Goal: Task Accomplishment & Management: Manage account settings

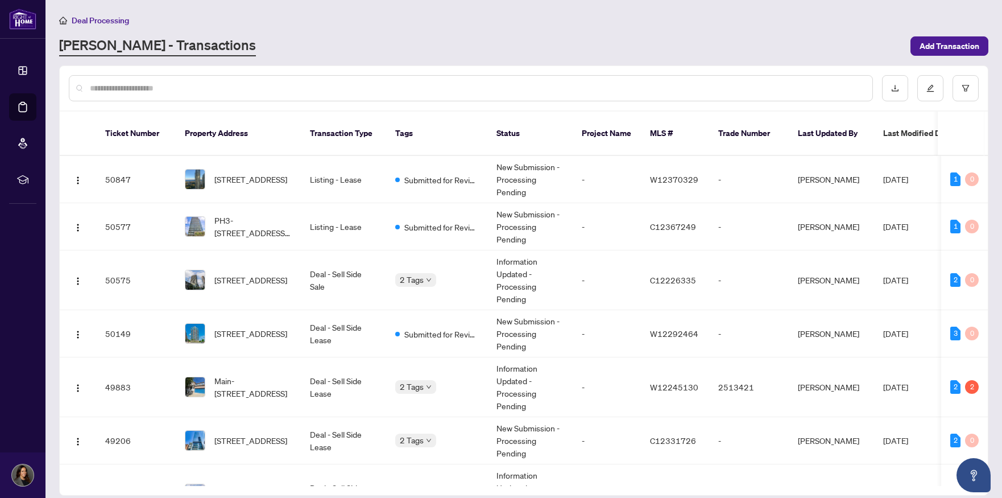
click at [115, 90] on input "text" at bounding box center [477, 88] width 774 height 13
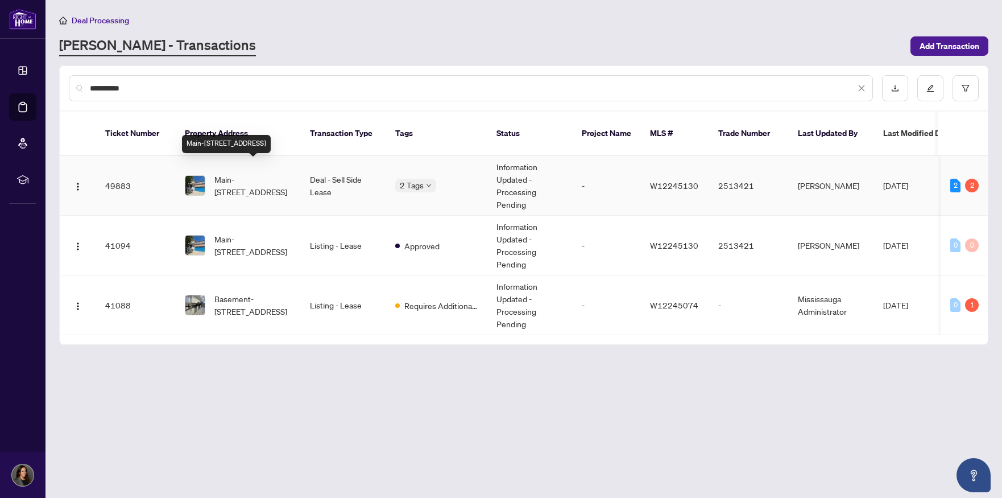
type input "**********"
click at [249, 173] on span "Main-[STREET_ADDRESS]" at bounding box center [252, 185] width 77 height 25
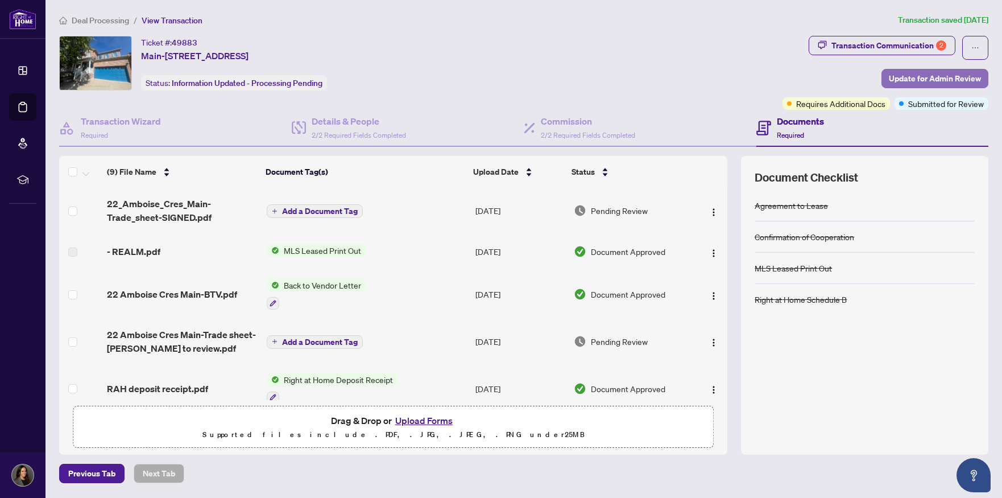
click at [930, 77] on span "Update for Admin Review" at bounding box center [935, 78] width 92 height 18
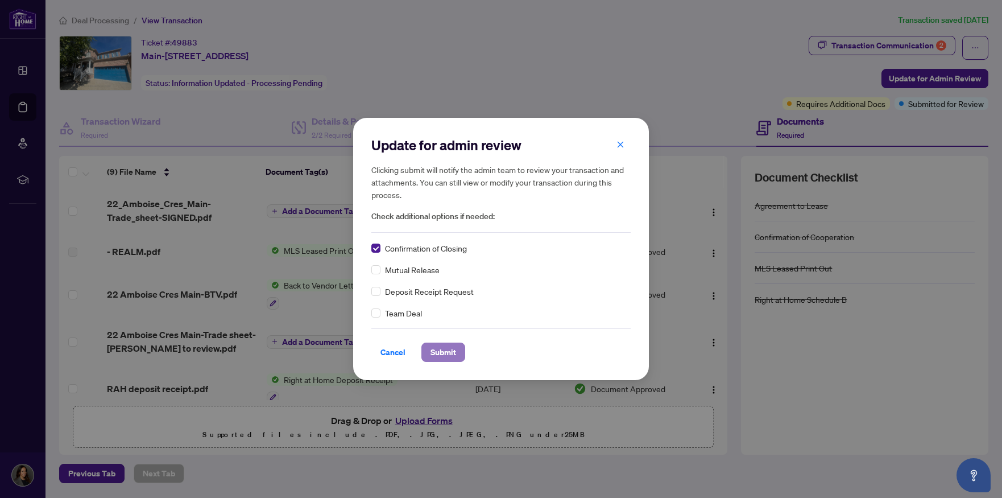
click at [445, 352] on span "Submit" at bounding box center [444, 352] width 26 height 18
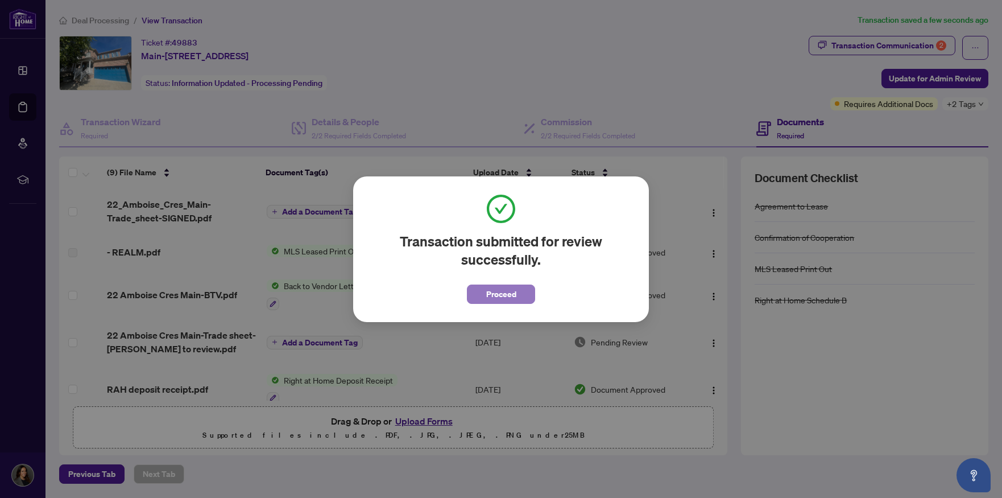
click at [485, 297] on button "Proceed" at bounding box center [501, 293] width 68 height 19
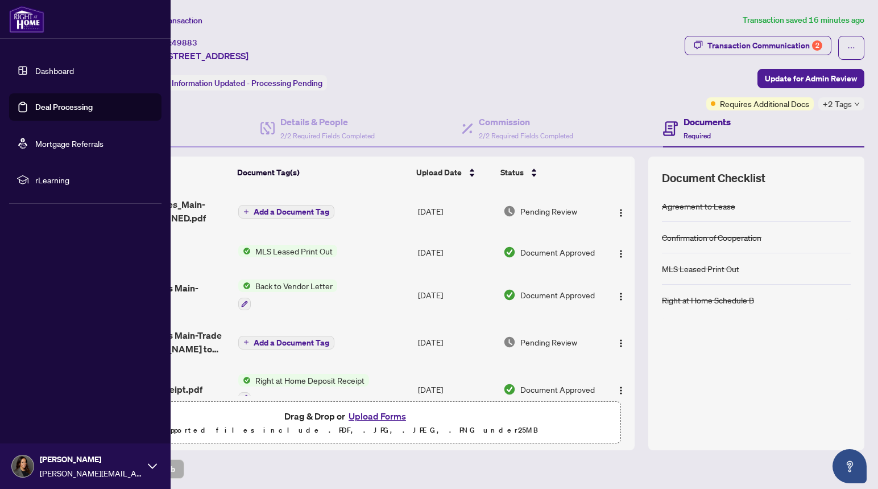
click at [67, 108] on link "Deal Processing" at bounding box center [63, 107] width 57 height 10
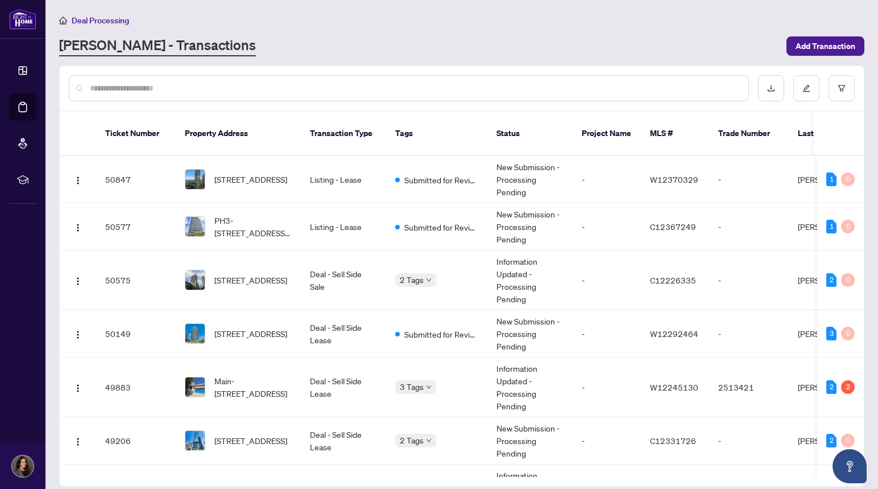
click at [209, 90] on input "text" at bounding box center [415, 88] width 650 height 13
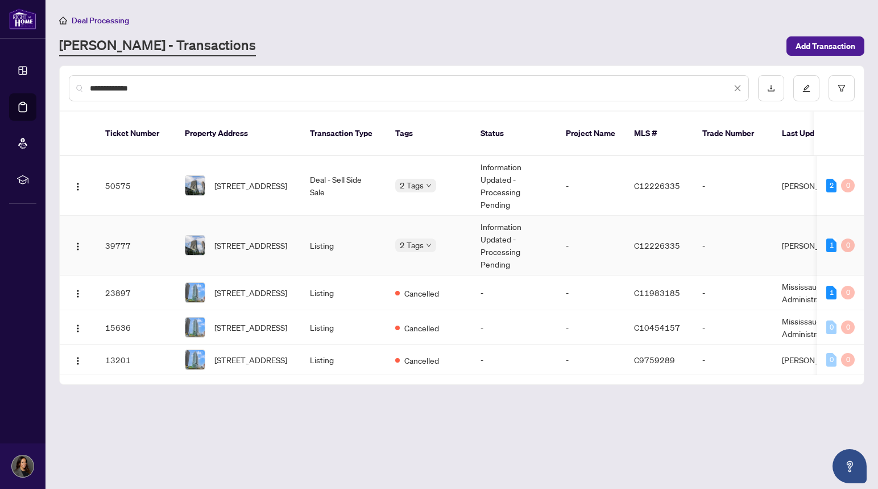
type input "**********"
click at [335, 227] on td "Listing" at bounding box center [343, 246] width 85 height 60
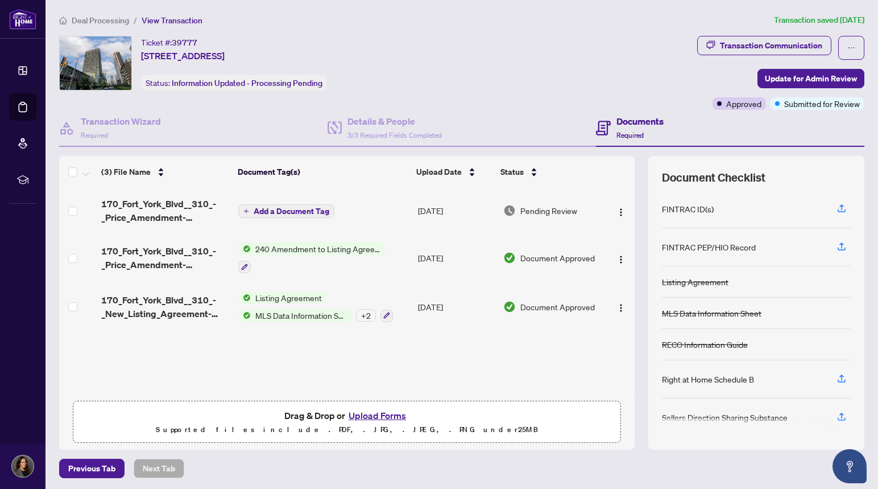
click at [285, 301] on span "Listing Agreement" at bounding box center [289, 297] width 76 height 13
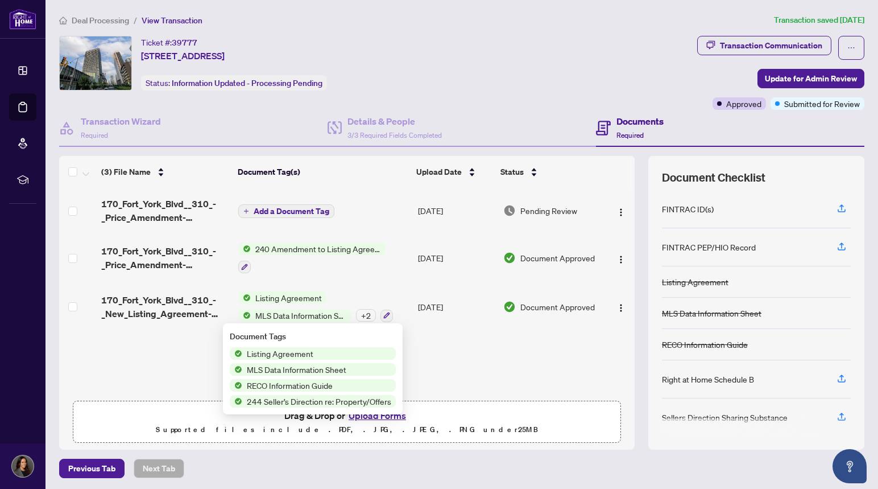
click at [282, 353] on span "Listing Agreement" at bounding box center [280, 353] width 76 height 13
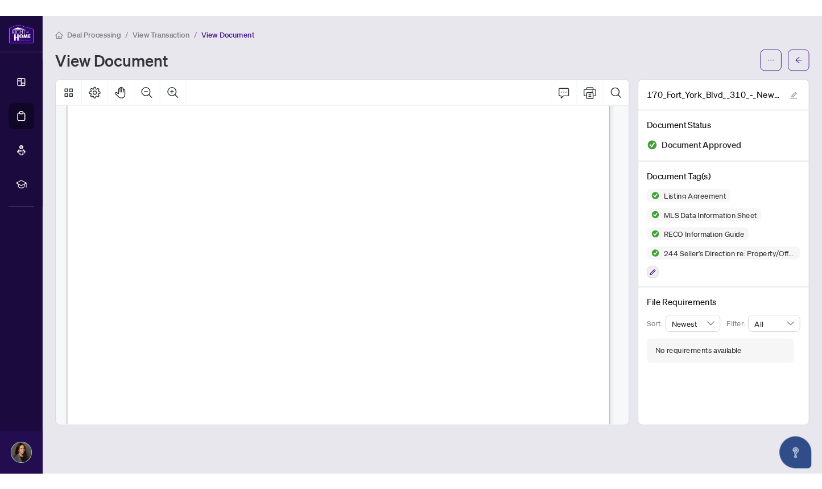
scroll to position [418, 0]
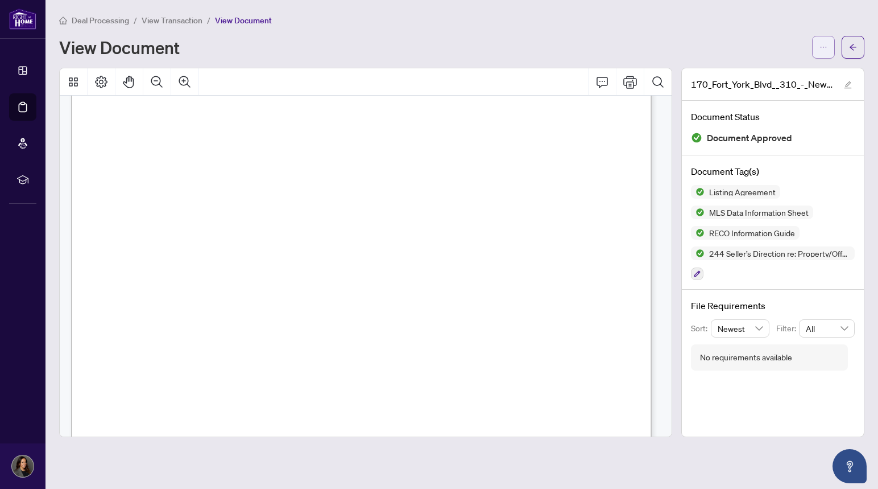
click at [822, 48] on icon "ellipsis" at bounding box center [824, 47] width 8 height 8
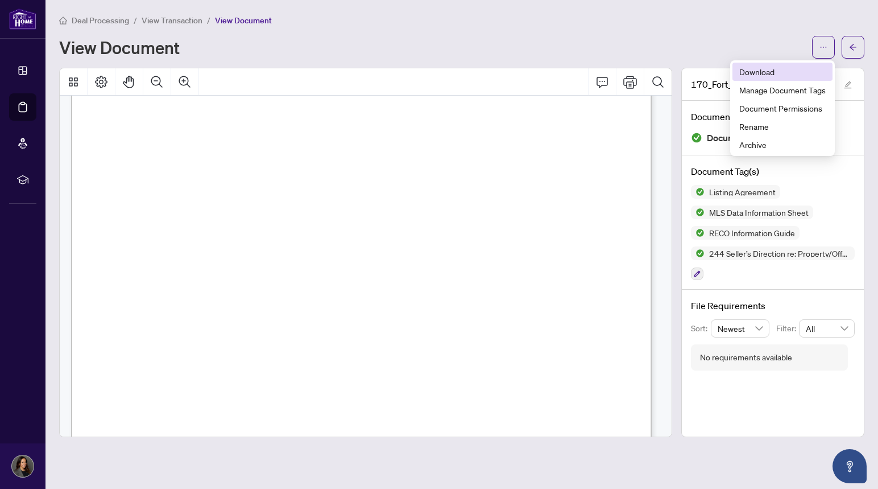
click at [786, 68] on span "Download" at bounding box center [783, 71] width 86 height 13
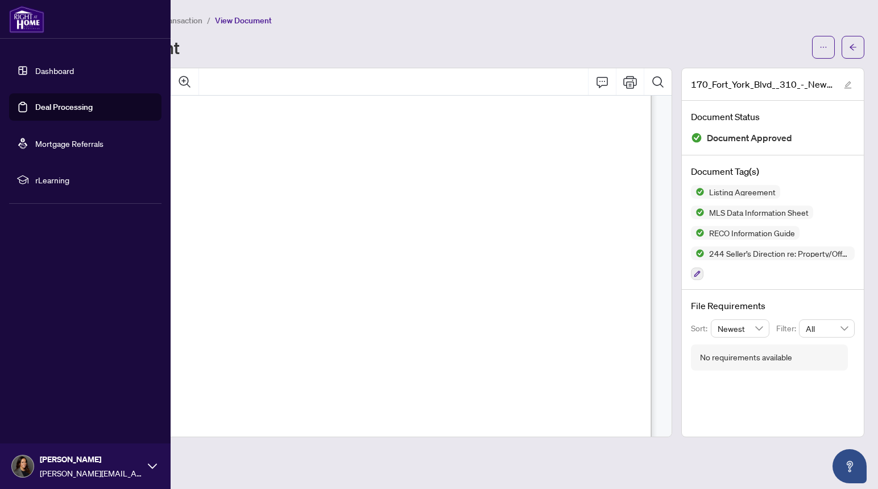
click at [64, 108] on link "Deal Processing" at bounding box center [63, 107] width 57 height 10
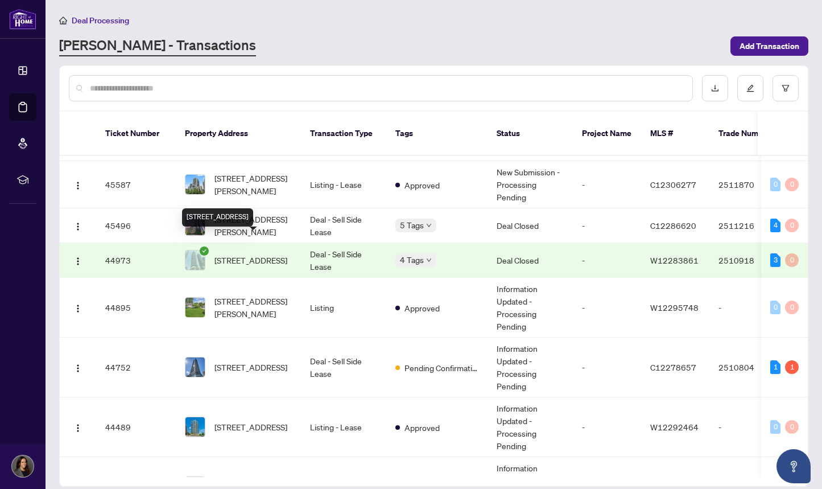
scroll to position [891, 0]
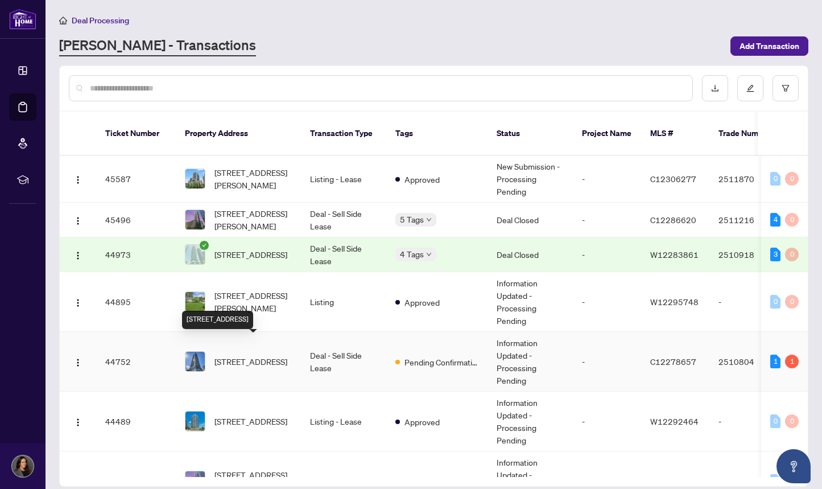
click at [278, 355] on span "4305-11 Wellesley St, Toronto, Ontario M4Y 1E8, Canada" at bounding box center [250, 361] width 73 height 13
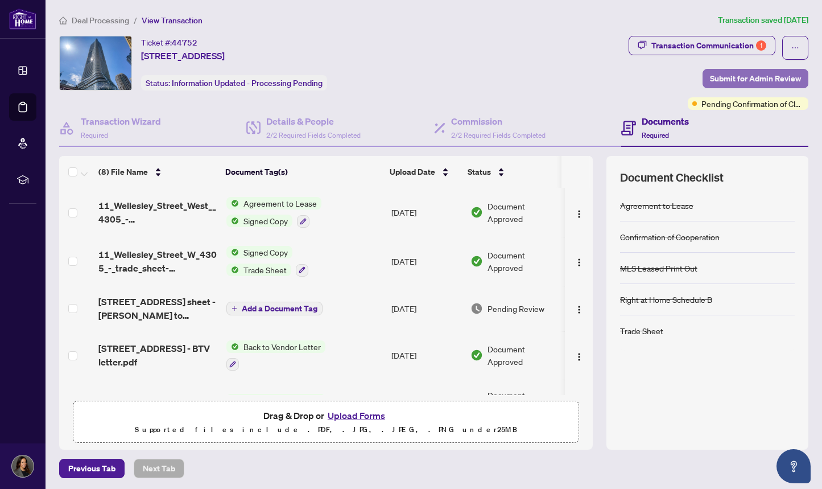
click at [716, 78] on span "Submit for Admin Review" at bounding box center [755, 78] width 91 height 18
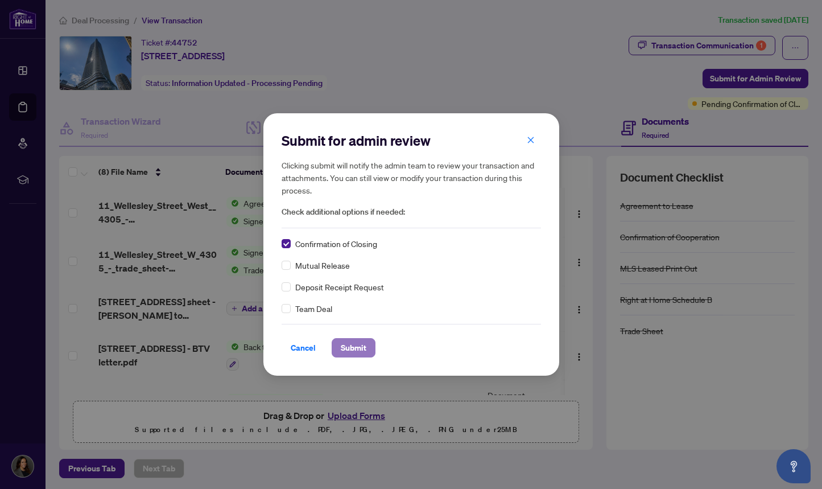
click at [338, 347] on button "Submit" at bounding box center [354, 347] width 44 height 19
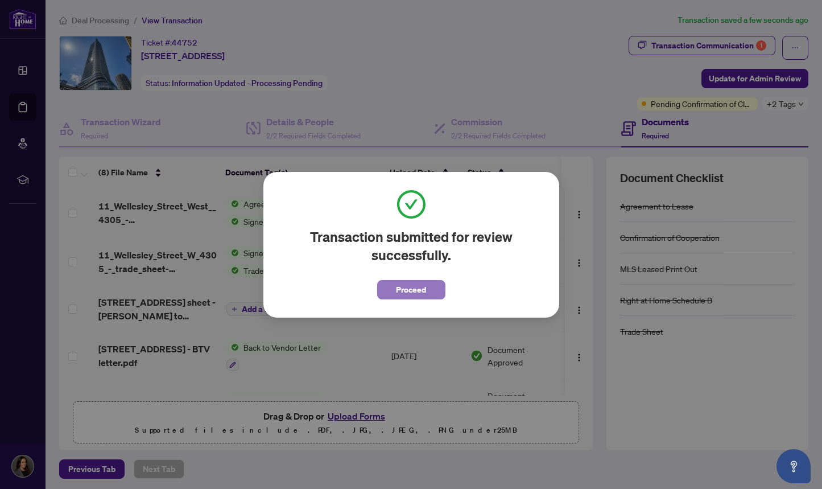
click at [398, 282] on span "Proceed" at bounding box center [411, 289] width 30 height 18
